Goal: Information Seeking & Learning: Learn about a topic

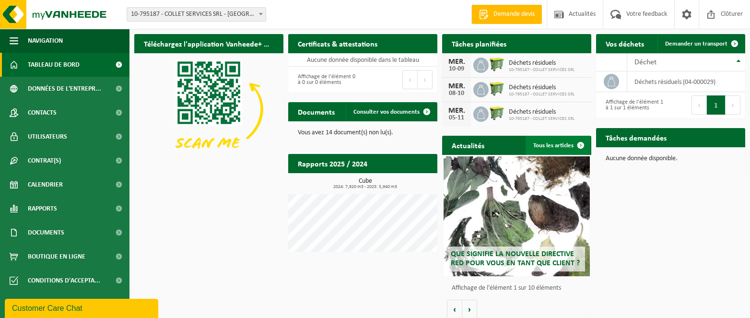
click at [577, 142] on span at bounding box center [580, 145] width 19 height 19
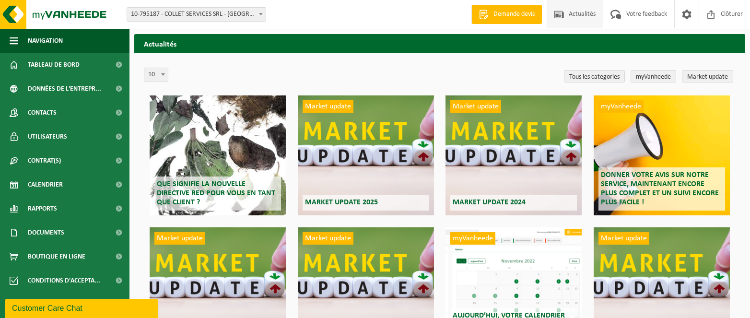
click at [257, 171] on div "Que signifie la nouvelle directive RED pour vous en tant que client ?" at bounding box center [218, 155] width 136 height 120
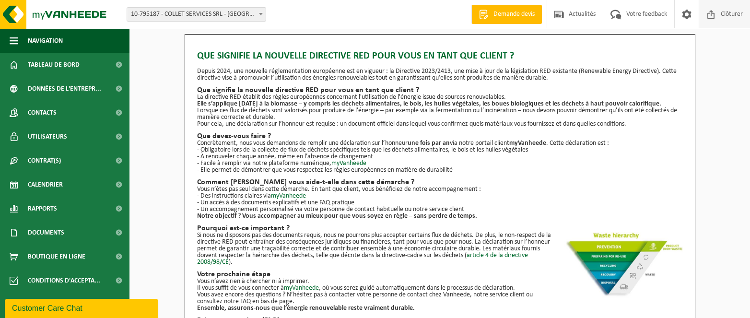
click at [715, 13] on span at bounding box center [711, 14] width 14 height 28
